Goal: Information Seeking & Learning: Learn about a topic

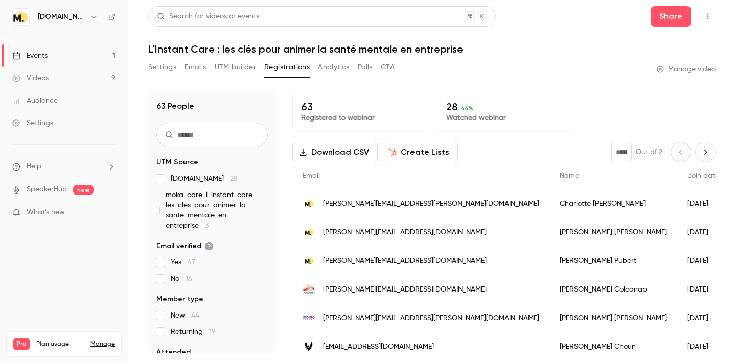
click at [63, 76] on link "Videos 9" at bounding box center [64, 78] width 128 height 22
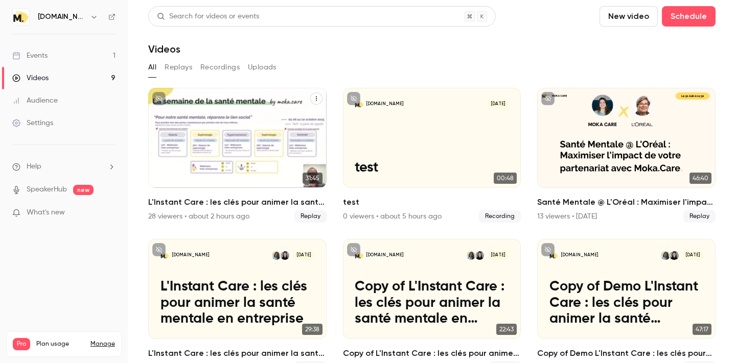
click at [207, 158] on p "L'Instant Care : les clés pour animer la santé mentale en entreprise" at bounding box center [237, 152] width 154 height 49
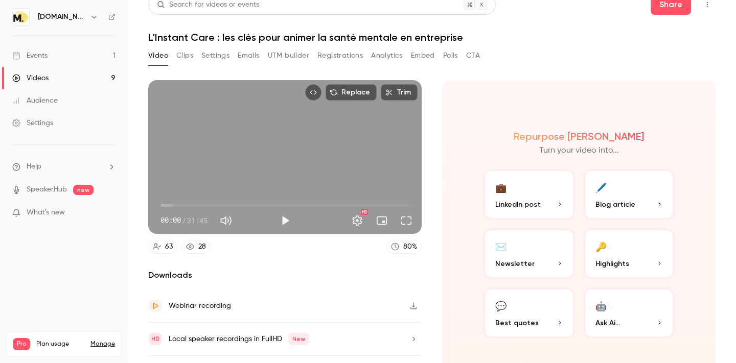
scroll to position [37, 0]
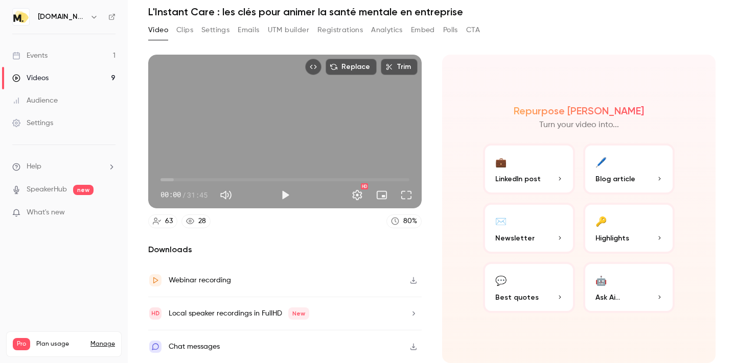
click at [292, 31] on button "UTM builder" at bounding box center [288, 30] width 41 height 16
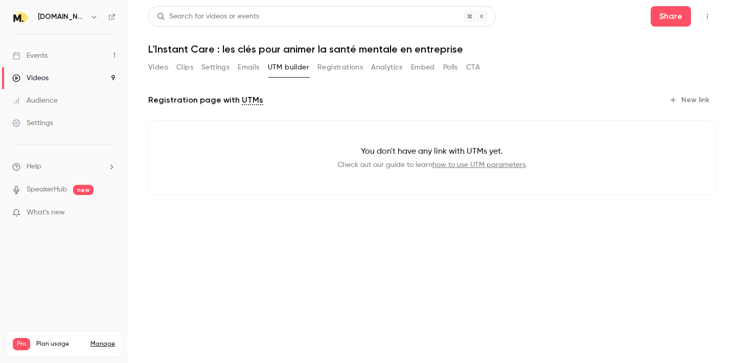
click at [339, 73] on button "Registrations" at bounding box center [339, 67] width 45 height 16
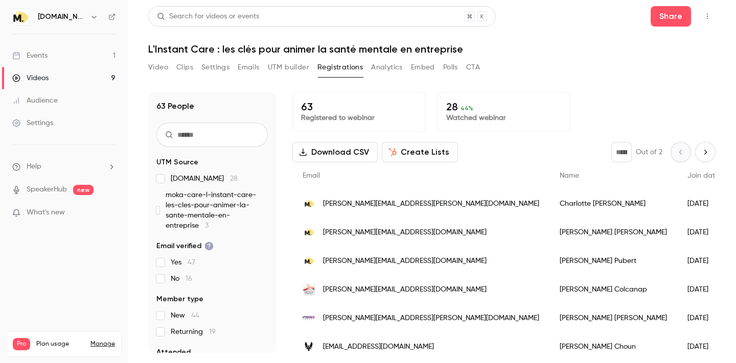
click at [385, 71] on button "Analytics" at bounding box center [387, 67] width 32 height 16
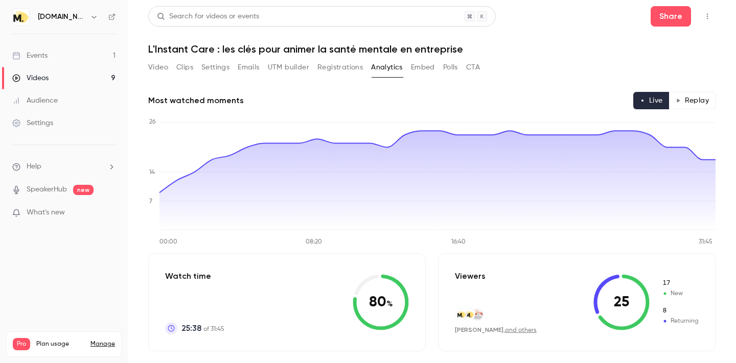
click at [342, 68] on button "Registrations" at bounding box center [339, 67] width 45 height 16
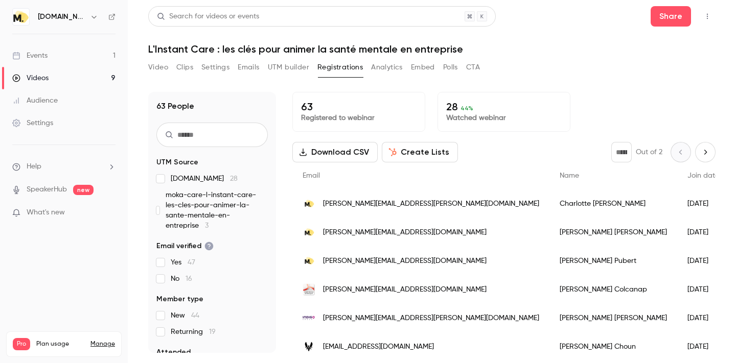
click at [462, 118] on p "Watched webinar" at bounding box center [503, 118] width 115 height 10
click at [707, 151] on icon "Next page" at bounding box center [705, 152] width 11 height 8
type input "*"
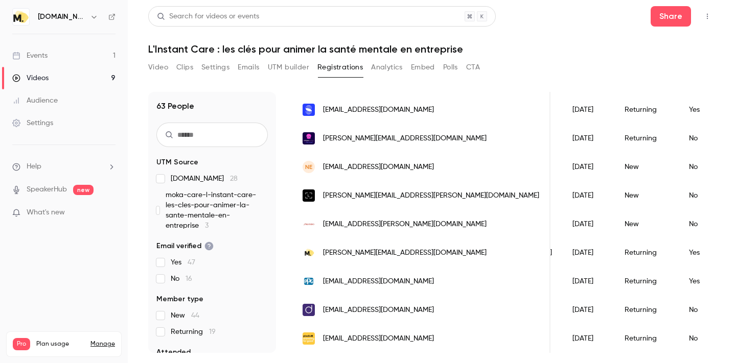
scroll to position [0, 124]
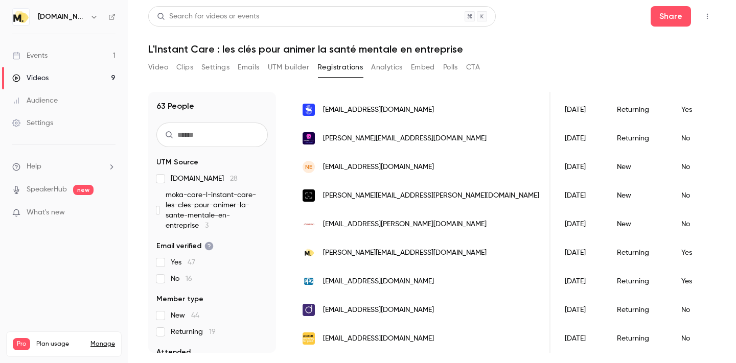
click at [177, 68] on button "Clips" at bounding box center [184, 67] width 17 height 16
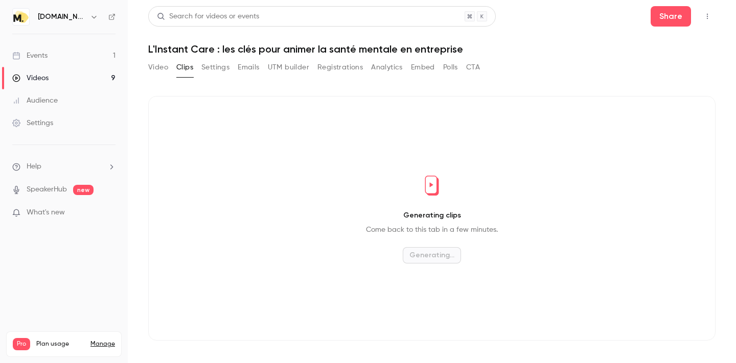
click at [167, 68] on button "Video" at bounding box center [158, 67] width 20 height 16
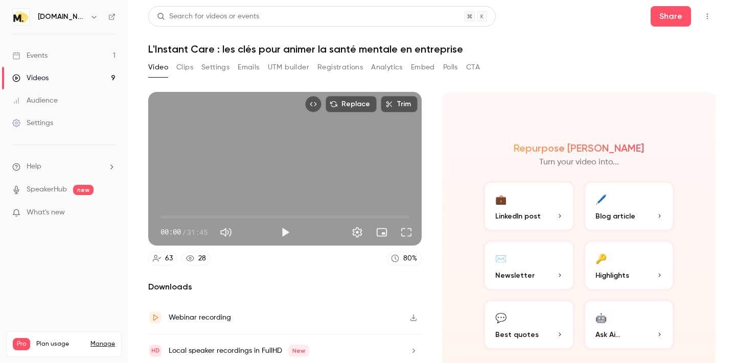
click at [215, 66] on button "Settings" at bounding box center [215, 67] width 28 height 16
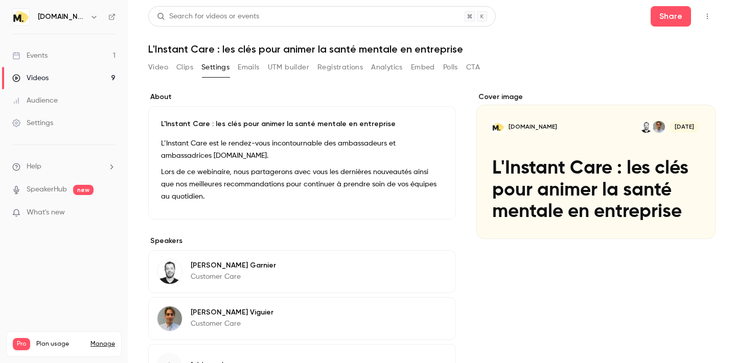
click at [252, 68] on button "Emails" at bounding box center [248, 67] width 21 height 16
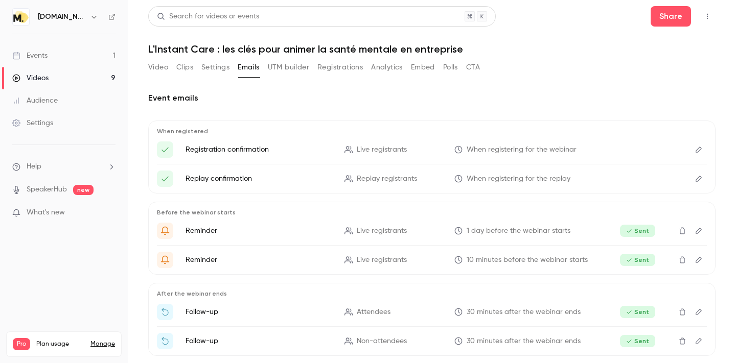
click at [291, 69] on button "UTM builder" at bounding box center [288, 67] width 41 height 16
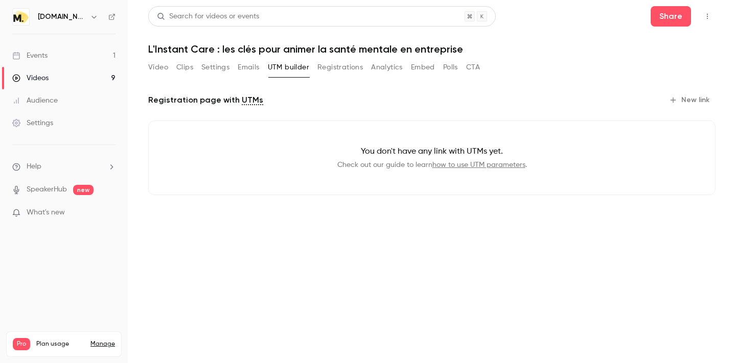
click at [328, 71] on button "Registrations" at bounding box center [339, 67] width 45 height 16
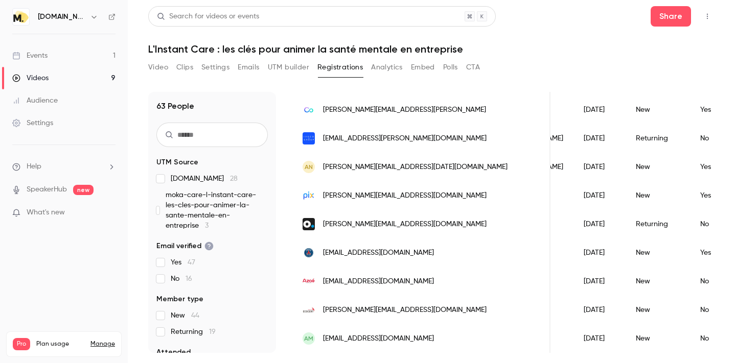
scroll to position [1267, 0]
